Goal: Use online tool/utility: Utilize a website feature to perform a specific function

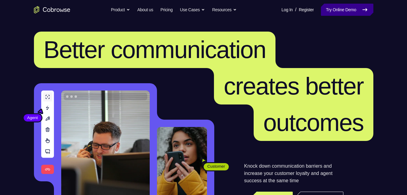
click at [347, 9] on link "Try Online Demo" at bounding box center [347, 10] width 52 height 12
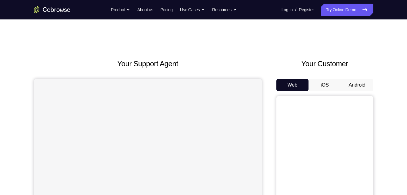
click at [352, 83] on button "Android" at bounding box center [357, 85] width 32 height 12
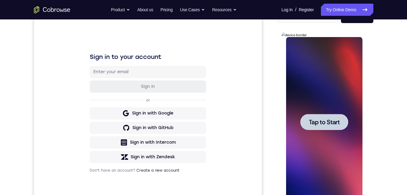
click at [329, 124] on span "Tap to Start" at bounding box center [324, 122] width 31 height 6
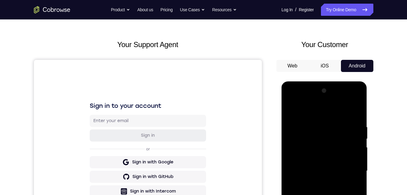
scroll to position [89, 0]
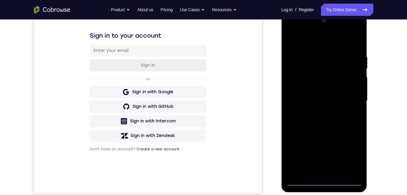
click at [324, 182] on div at bounding box center [324, 101] width 76 height 170
click at [350, 154] on div at bounding box center [324, 101] width 76 height 170
click at [310, 41] on div at bounding box center [324, 101] width 76 height 170
click at [297, 82] on div at bounding box center [324, 101] width 76 height 170
click at [307, 98] on div at bounding box center [324, 101] width 76 height 170
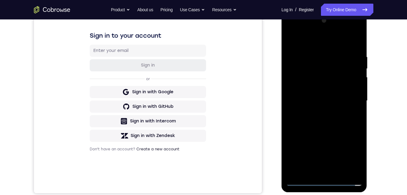
click at [307, 92] on div at bounding box center [324, 101] width 76 height 170
click at [303, 103] on div at bounding box center [324, 101] width 76 height 170
click at [352, 42] on div at bounding box center [324, 101] width 76 height 170
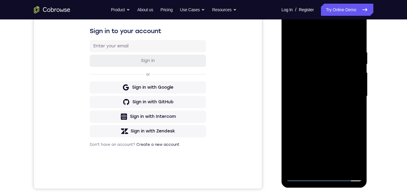
scroll to position [81, 0]
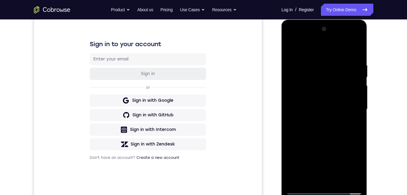
click at [315, 141] on div at bounding box center [324, 109] width 76 height 170
click at [324, 93] on div at bounding box center [324, 109] width 76 height 170
drag, startPoint x: 319, startPoint y: 154, endPoint x: 324, endPoint y: 121, distance: 33.2
click at [324, 121] on div at bounding box center [324, 109] width 76 height 170
click at [320, 176] on div at bounding box center [324, 109] width 76 height 170
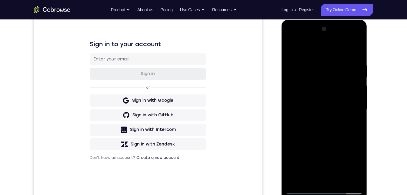
click at [303, 95] on div at bounding box center [324, 109] width 76 height 170
click at [306, 119] on div at bounding box center [324, 109] width 76 height 170
click at [345, 55] on div at bounding box center [324, 109] width 76 height 170
click at [291, 95] on div at bounding box center [324, 109] width 76 height 170
click at [305, 80] on div at bounding box center [324, 109] width 76 height 170
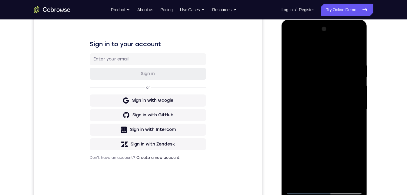
click at [290, 48] on div at bounding box center [324, 109] width 76 height 170
click at [303, 133] on div at bounding box center [324, 109] width 76 height 170
click at [301, 169] on div at bounding box center [324, 109] width 76 height 170
drag, startPoint x: 323, startPoint y: 64, endPoint x: 318, endPoint y: 107, distance: 43.3
click at [320, 109] on div at bounding box center [324, 109] width 76 height 170
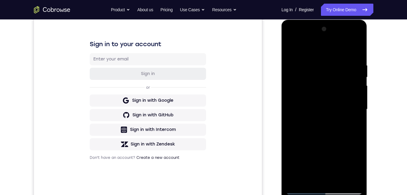
click at [305, 79] on div at bounding box center [324, 109] width 76 height 170
click at [346, 180] on div at bounding box center [324, 109] width 76 height 170
click at [358, 50] on div at bounding box center [324, 109] width 76 height 170
drag, startPoint x: 313, startPoint y: 137, endPoint x: 326, endPoint y: 81, distance: 57.6
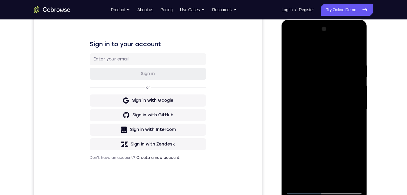
click at [326, 81] on div at bounding box center [324, 109] width 76 height 170
drag, startPoint x: 344, startPoint y: 126, endPoint x: 347, endPoint y: 51, distance: 75.6
drag, startPoint x: 347, startPoint y: 51, endPoint x: 361, endPoint y: 128, distance: 78.8
click at [361, 128] on div at bounding box center [324, 109] width 76 height 170
click at [291, 46] on div at bounding box center [324, 109] width 76 height 170
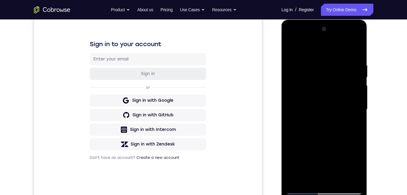
drag, startPoint x: 309, startPoint y: 169, endPoint x: 316, endPoint y: 119, distance: 50.6
drag, startPoint x: 316, startPoint y: 119, endPoint x: 348, endPoint y: 159, distance: 51.8
click at [357, 169] on div at bounding box center [324, 109] width 76 height 170
click at [292, 46] on div at bounding box center [324, 109] width 76 height 170
click at [357, 37] on div at bounding box center [324, 109] width 76 height 170
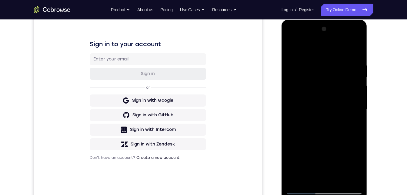
click at [343, 153] on div at bounding box center [324, 109] width 76 height 170
drag, startPoint x: 309, startPoint y: 53, endPoint x: 311, endPoint y: 115, distance: 62.2
click at [311, 123] on div at bounding box center [324, 109] width 76 height 170
click at [334, 120] on div at bounding box center [324, 109] width 76 height 170
drag, startPoint x: 322, startPoint y: 53, endPoint x: 319, endPoint y: 123, distance: 69.5
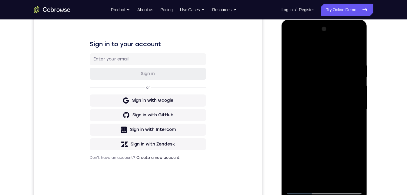
click at [320, 125] on div at bounding box center [324, 109] width 76 height 170
click at [297, 46] on div at bounding box center [324, 109] width 76 height 170
click at [314, 49] on div at bounding box center [324, 109] width 76 height 170
click at [304, 188] on div at bounding box center [324, 109] width 76 height 170
click at [324, 81] on div at bounding box center [324, 109] width 76 height 170
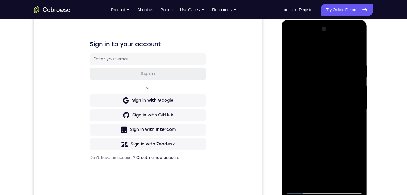
drag, startPoint x: 324, startPoint y: 131, endPoint x: 305, endPoint y: 87, distance: 48.0
click at [331, 85] on div at bounding box center [324, 109] width 76 height 170
click at [357, 39] on div at bounding box center [324, 109] width 76 height 170
click at [340, 152] on div at bounding box center [324, 109] width 76 height 170
click at [327, 109] on div at bounding box center [324, 109] width 76 height 170
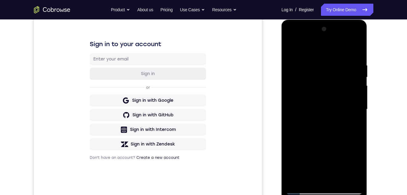
click at [344, 179] on div at bounding box center [324, 109] width 76 height 170
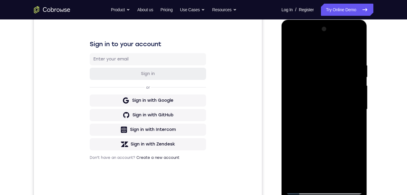
click at [344, 179] on div at bounding box center [324, 109] width 76 height 170
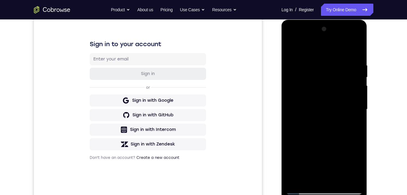
click at [344, 179] on div at bounding box center [324, 109] width 76 height 170
click at [306, 165] on div at bounding box center [324, 109] width 76 height 170
click at [290, 47] on div at bounding box center [324, 109] width 76 height 170
click at [345, 181] on div at bounding box center [324, 109] width 76 height 170
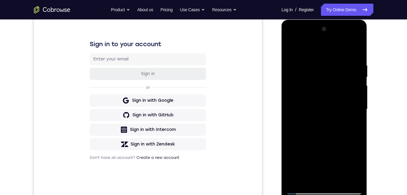
click at [345, 181] on div at bounding box center [324, 109] width 76 height 170
click at [324, 178] on div at bounding box center [324, 109] width 76 height 170
click at [330, 123] on div at bounding box center [324, 109] width 76 height 170
drag, startPoint x: 330, startPoint y: 122, endPoint x: 347, endPoint y: 146, distance: 29.1
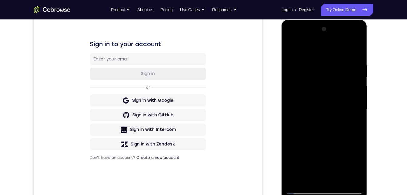
click at [347, 145] on div at bounding box center [324, 109] width 76 height 170
click at [357, 50] on div at bounding box center [324, 109] width 76 height 170
click at [344, 99] on div at bounding box center [324, 109] width 76 height 170
click at [344, 178] on div at bounding box center [324, 109] width 76 height 170
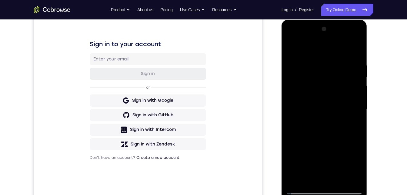
click at [344, 178] on div at bounding box center [324, 109] width 76 height 170
click at [331, 166] on div at bounding box center [324, 109] width 76 height 170
click at [346, 179] on div at bounding box center [324, 109] width 76 height 170
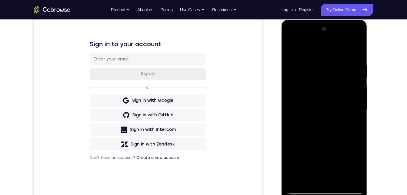
click at [346, 179] on div at bounding box center [324, 109] width 76 height 170
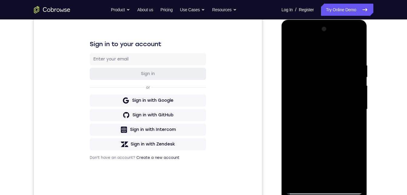
click at [346, 179] on div at bounding box center [324, 109] width 76 height 170
click at [359, 51] on div at bounding box center [324, 109] width 76 height 170
click at [358, 37] on div at bounding box center [324, 109] width 76 height 170
click at [334, 152] on div at bounding box center [324, 109] width 76 height 170
